Goal: Navigation & Orientation: Find specific page/section

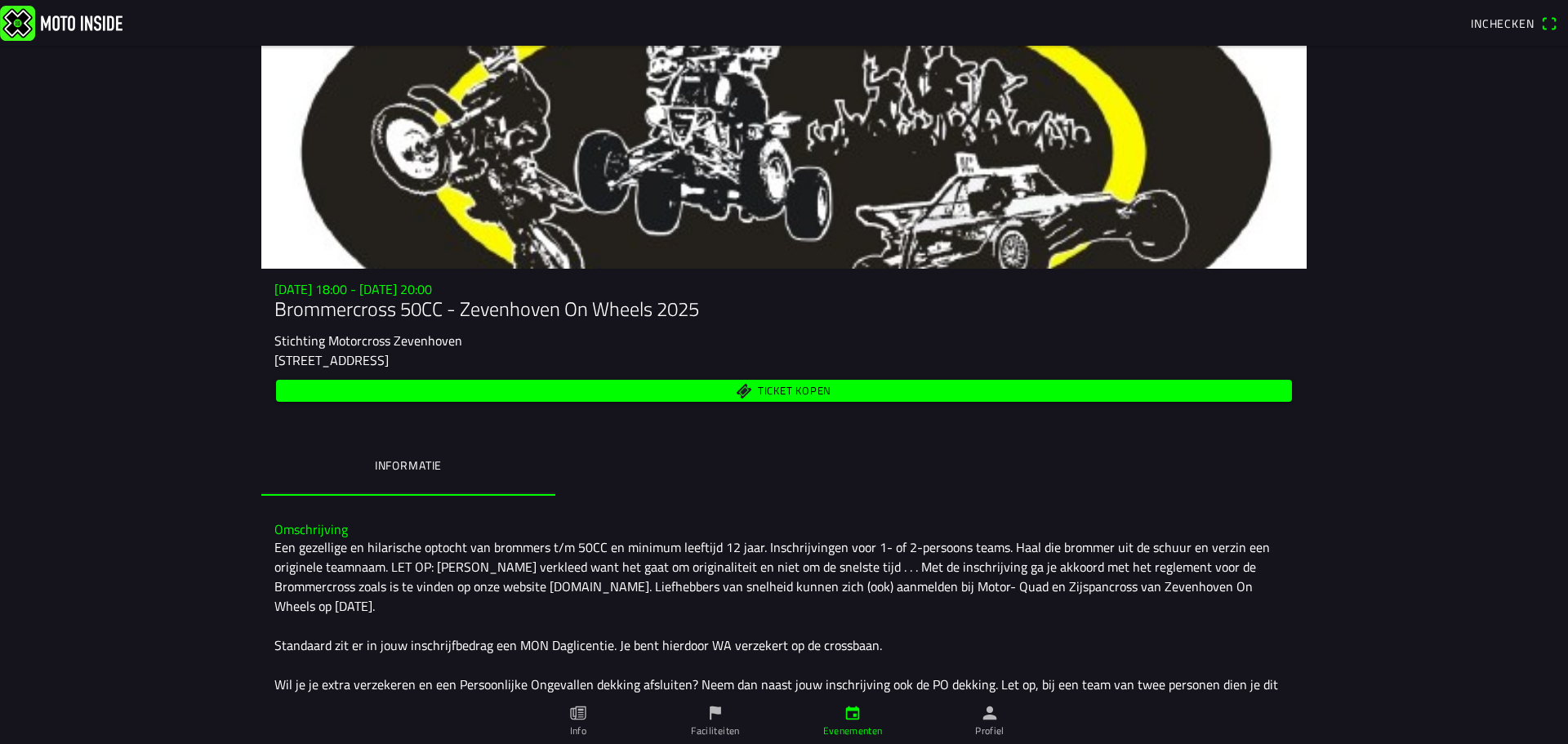
click at [595, 714] on link "Info" at bounding box center [577, 721] width 137 height 45
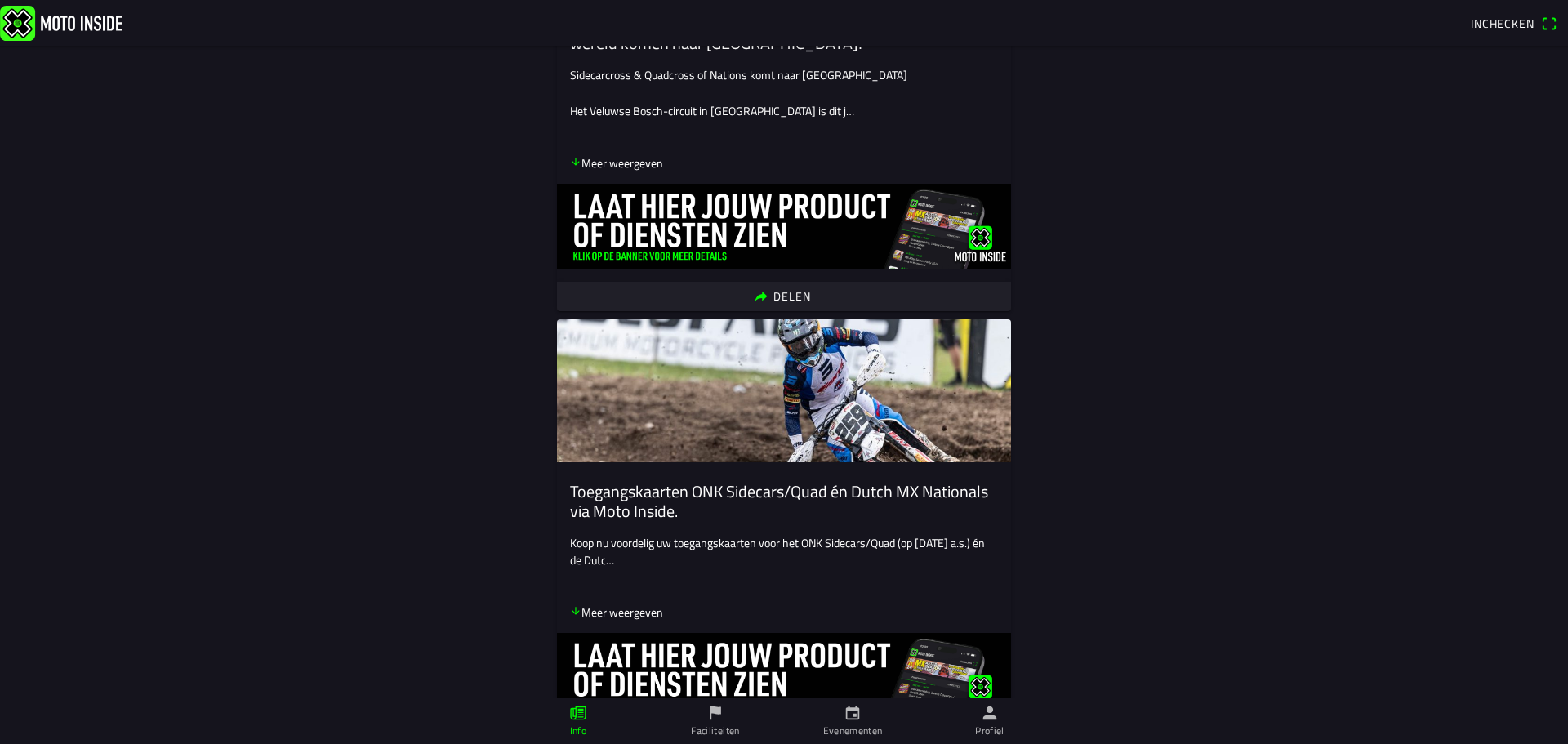
scroll to position [408, 0]
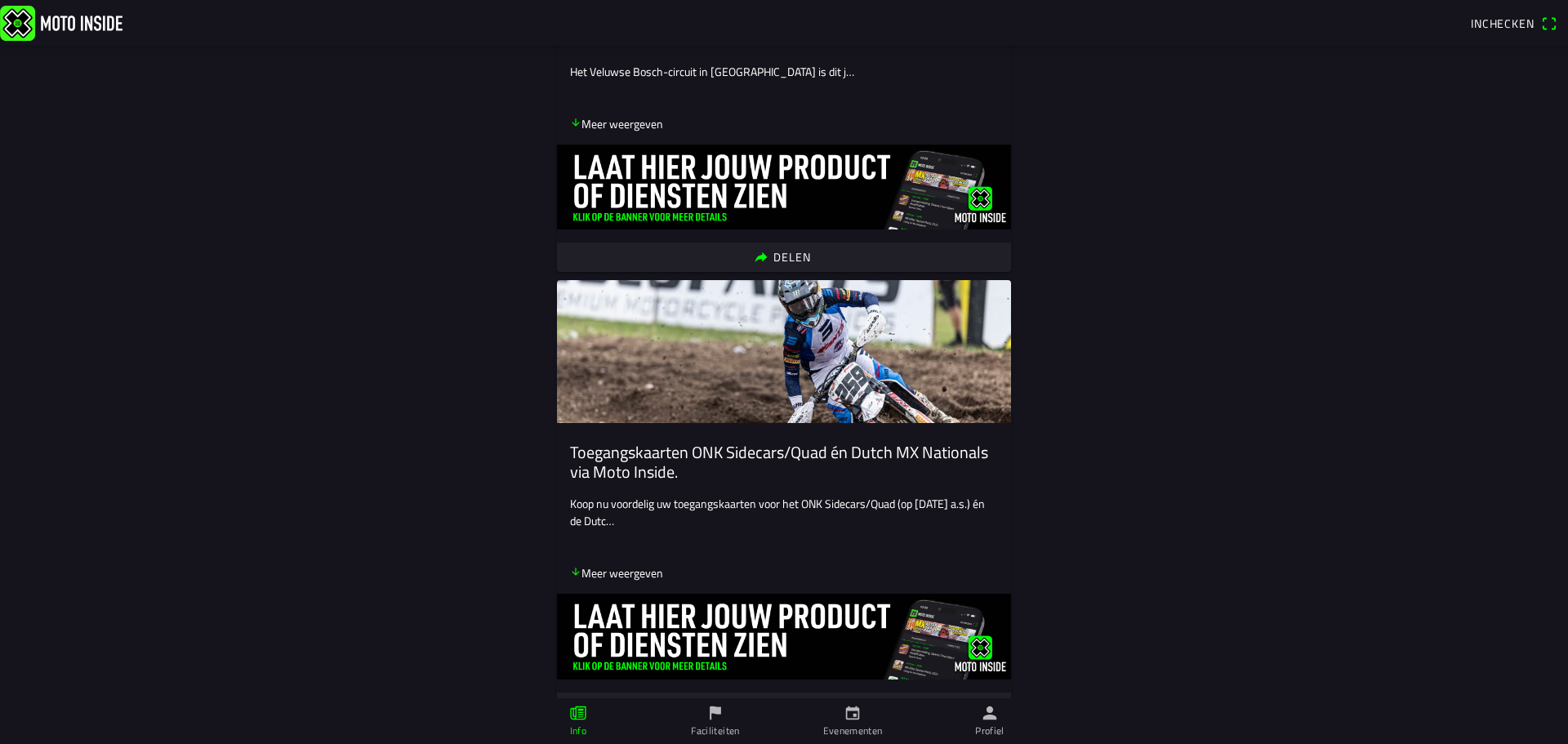
click at [847, 723] on ion-label "Evenementen" at bounding box center [853, 730] width 60 height 15
